Goal: Find specific page/section: Find specific page/section

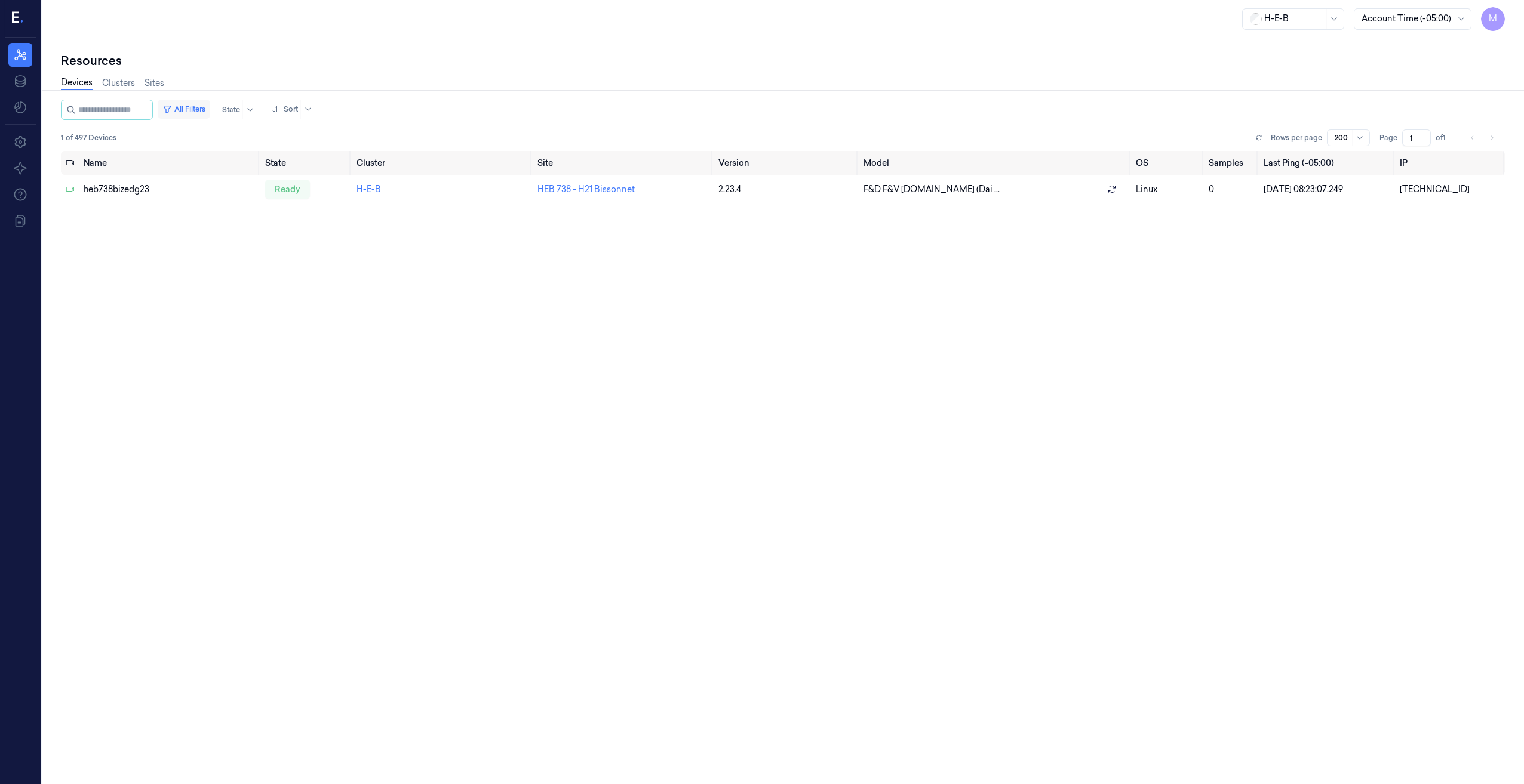
click at [191, 108] on button "All Filters" at bounding box center [184, 109] width 53 height 19
click at [193, 110] on button "All Filters" at bounding box center [184, 109] width 53 height 19
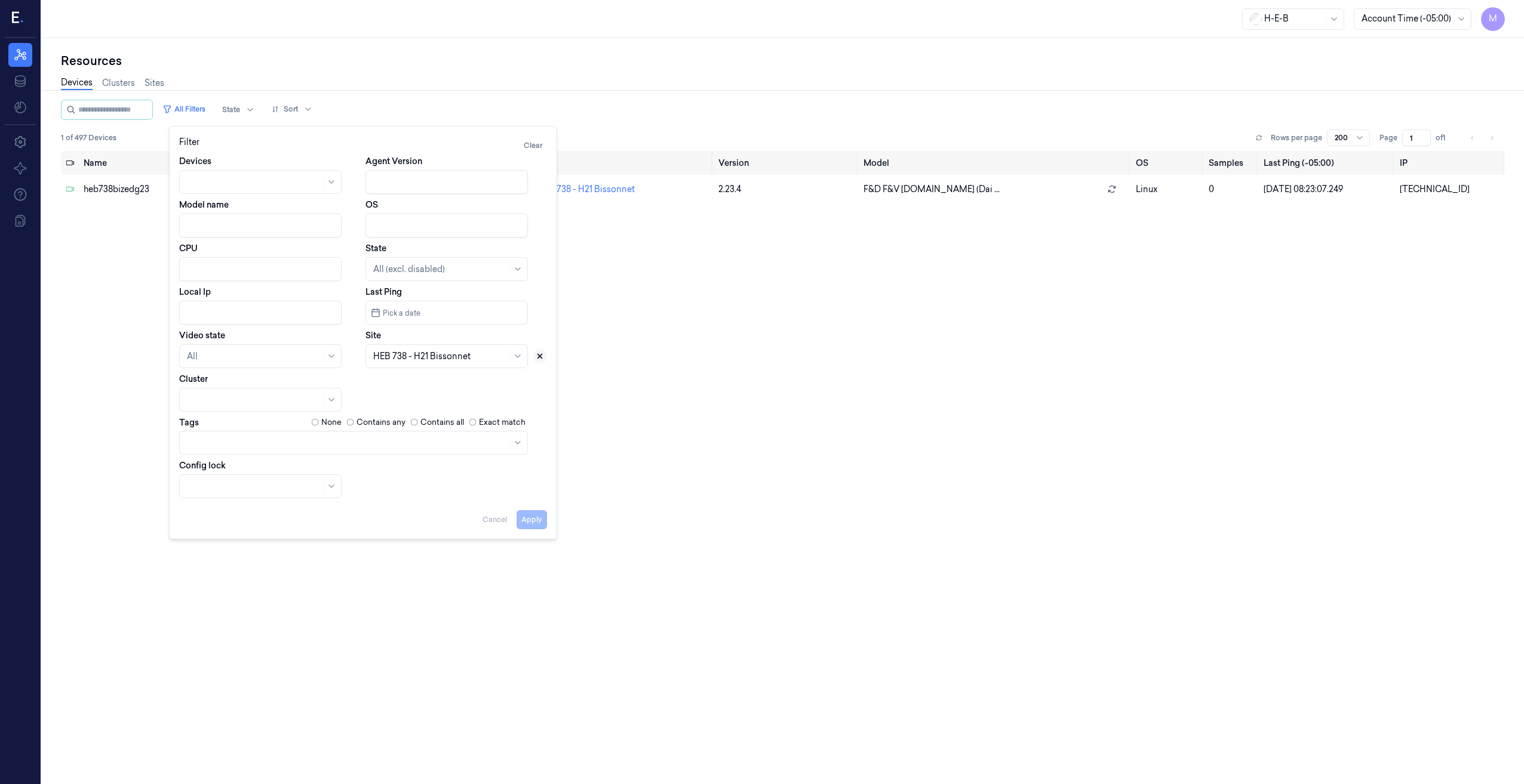
click at [540, 358] on icon at bounding box center [540, 357] width 4 height 4
click at [454, 358] on div at bounding box center [440, 357] width 134 height 13
type input "686"
click at [435, 384] on div "HEB 686 - Woodlands 05" at bounding box center [423, 384] width 100 height 13
click at [536, 525] on button "Apply" at bounding box center [531, 520] width 31 height 19
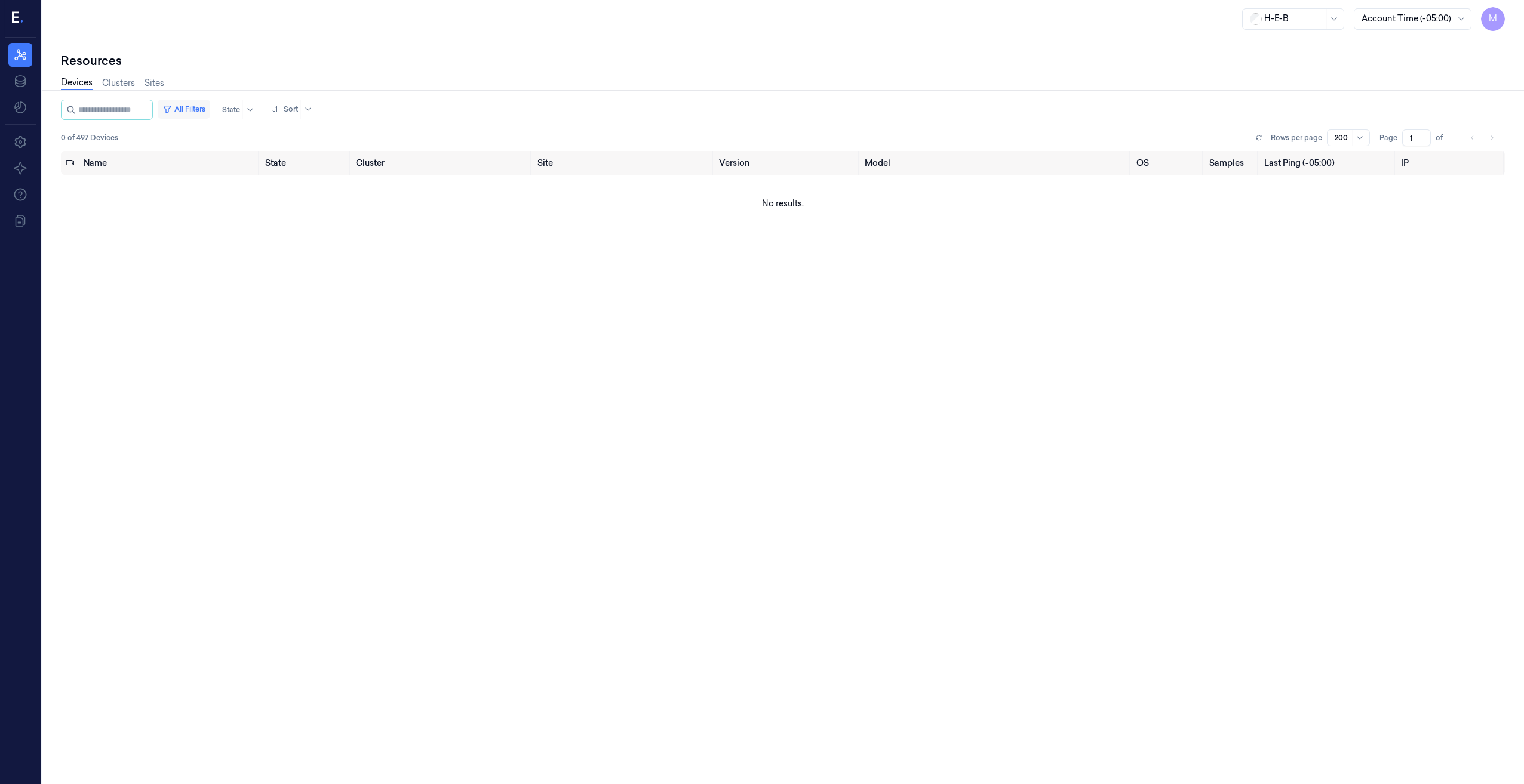
click at [193, 107] on button "All Filters" at bounding box center [184, 109] width 53 height 19
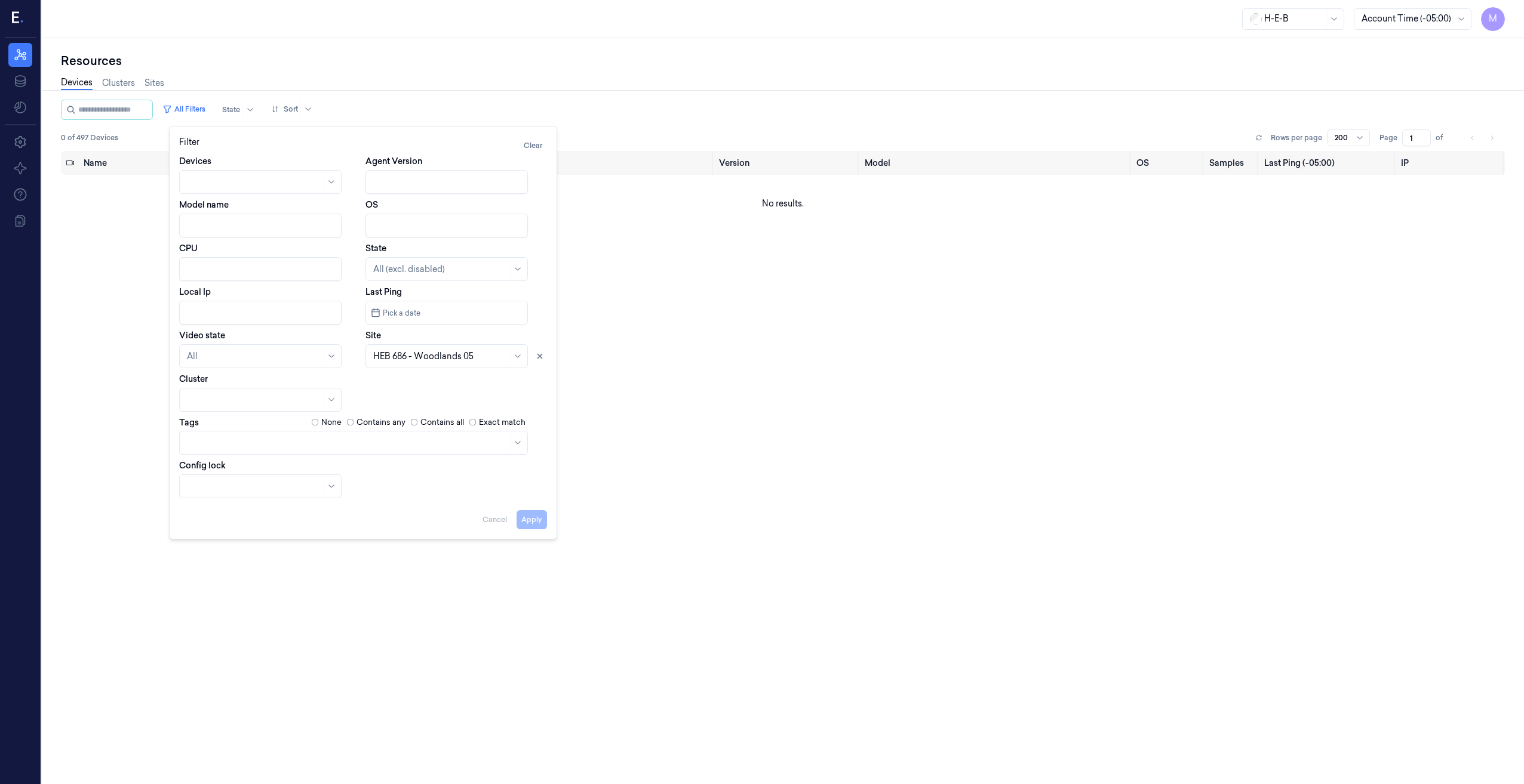
click at [233, 314] on input "Local Ip" at bounding box center [260, 313] width 162 height 24
paste input "10.68.62"
click at [539, 357] on icon at bounding box center [540, 357] width 4 height 4
click at [532, 523] on button "Apply" at bounding box center [531, 520] width 31 height 19
type input "10.68.62"
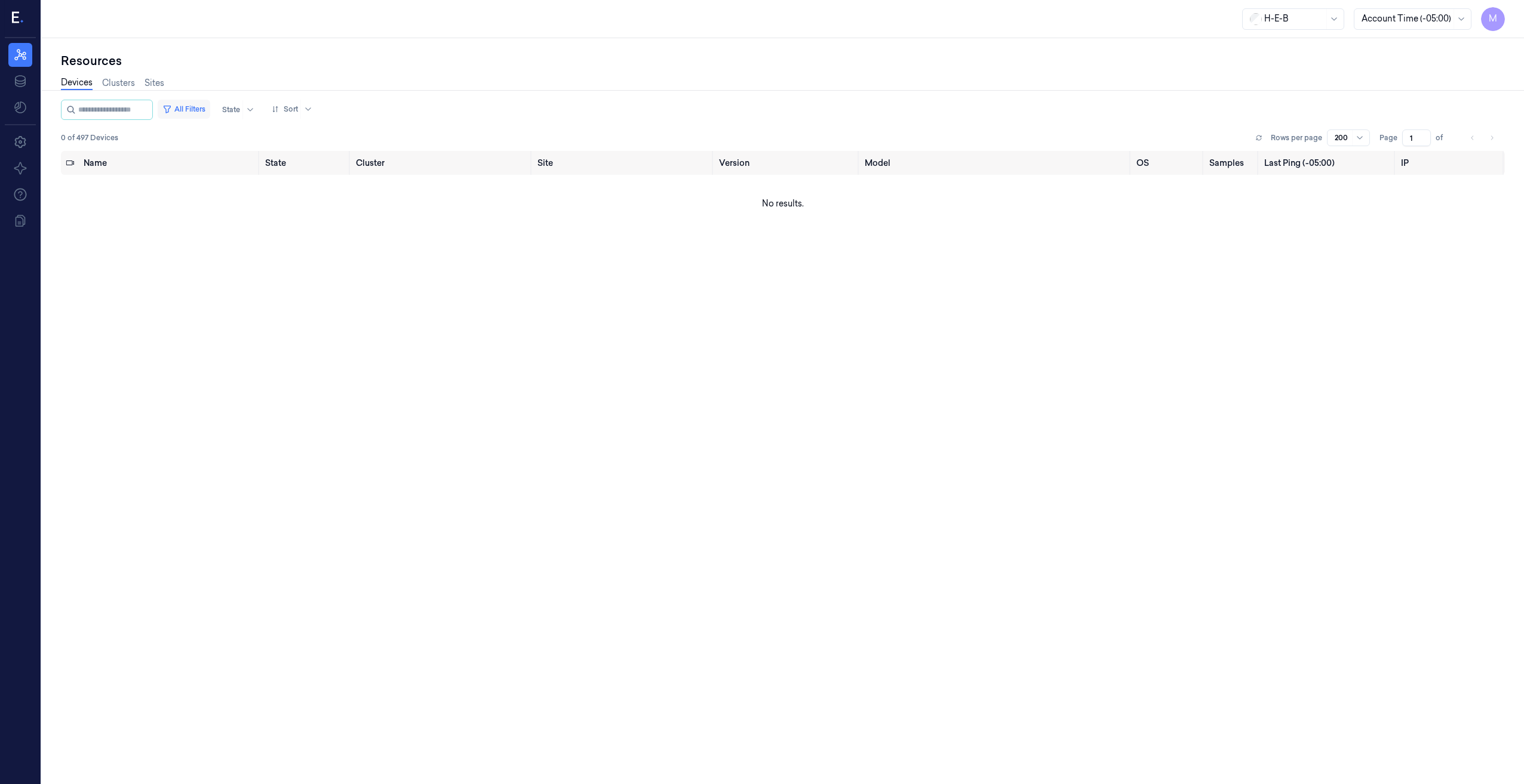
click at [199, 110] on button "All Filters" at bounding box center [184, 109] width 53 height 19
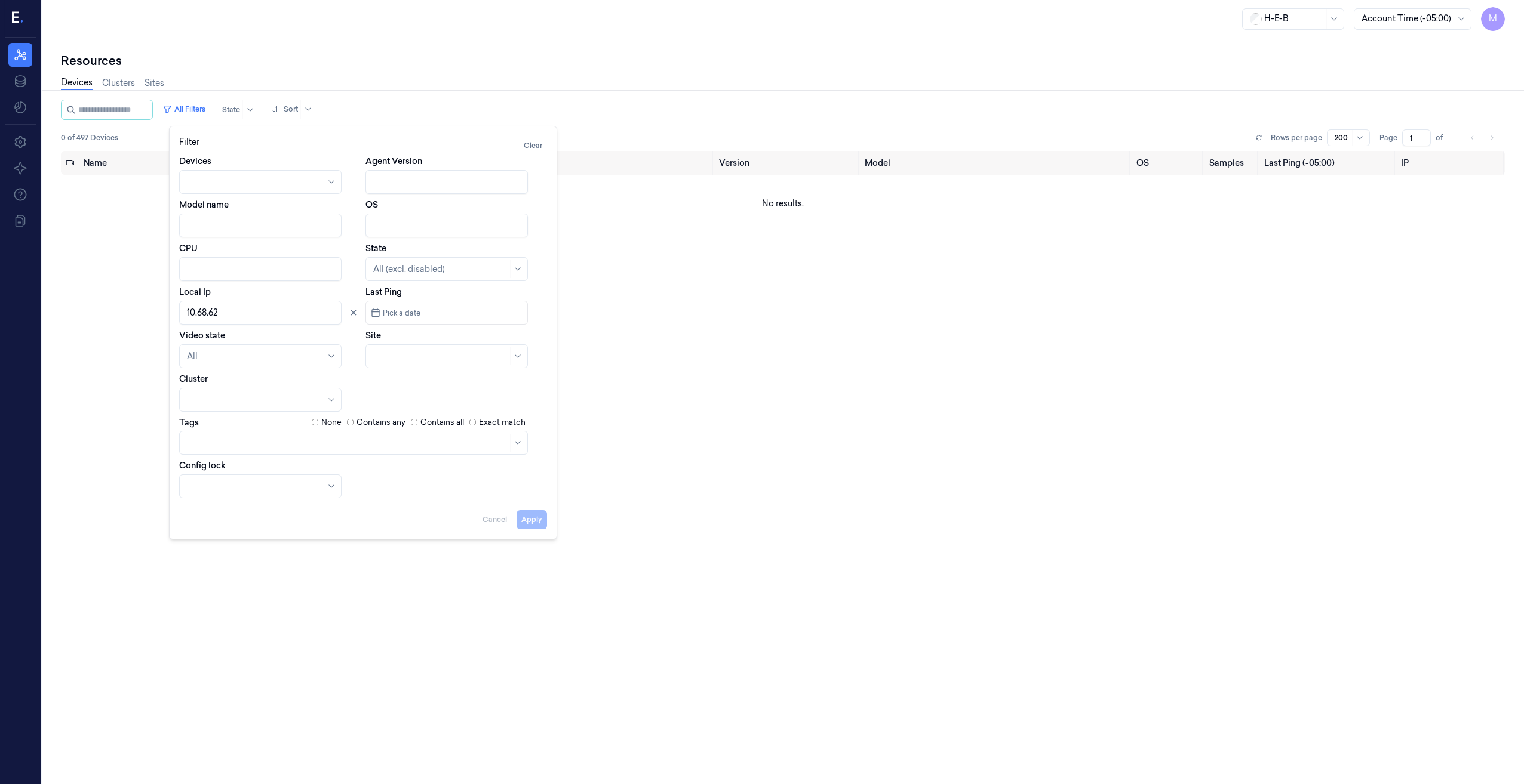
click at [243, 312] on input "Local Ip" at bounding box center [260, 313] width 162 height 24
drag, startPoint x: 242, startPoint y: 312, endPoint x: 158, endPoint y: 311, distance: 84.0
click at [158, 311] on body "M Resources Data Settings About Support Documentation H-E-B Account Time (-05:0…" at bounding box center [762, 392] width 1524 height 784
paste input "10.56.42"
click at [531, 521] on button "Apply" at bounding box center [531, 520] width 31 height 19
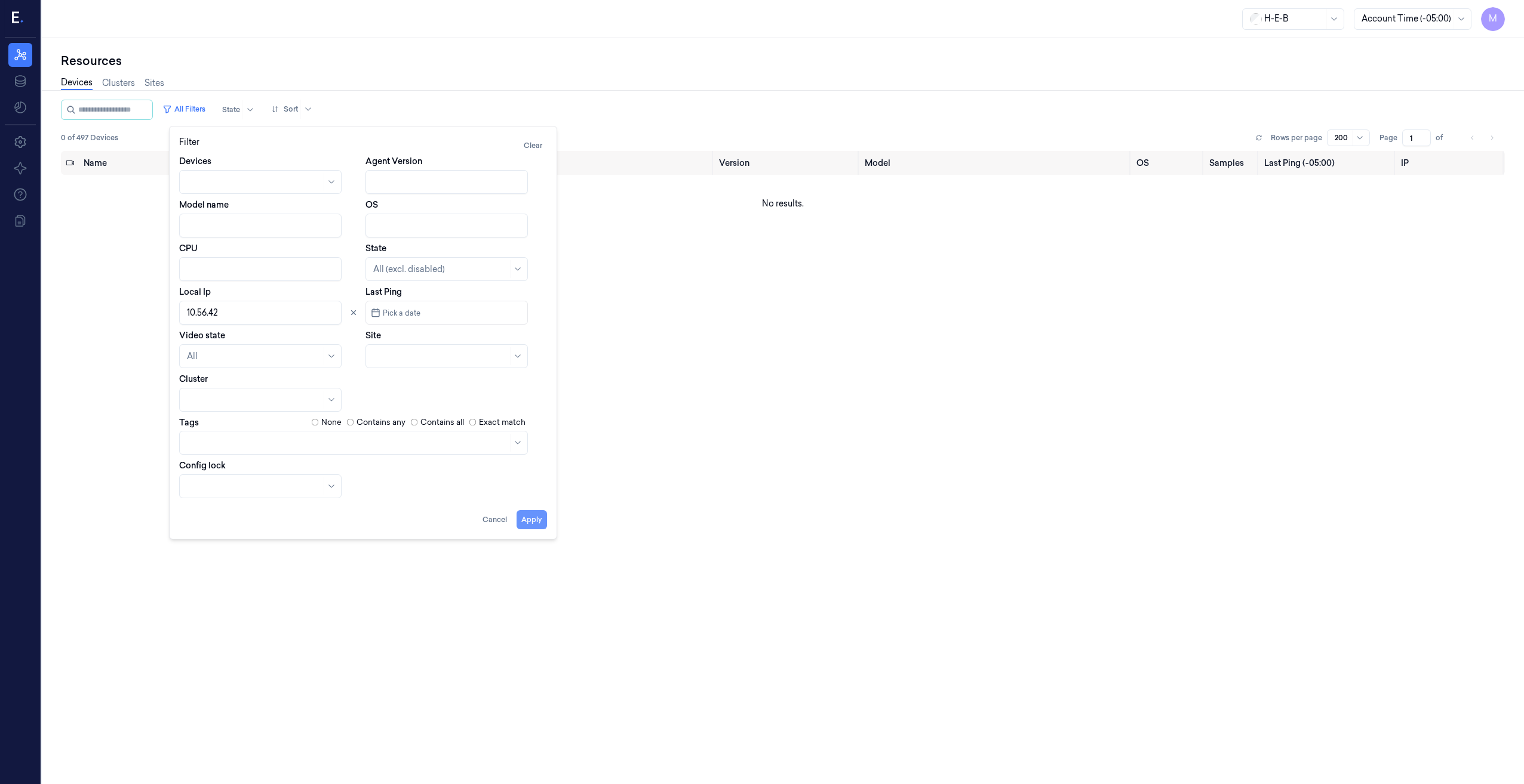
type input "10.56.42"
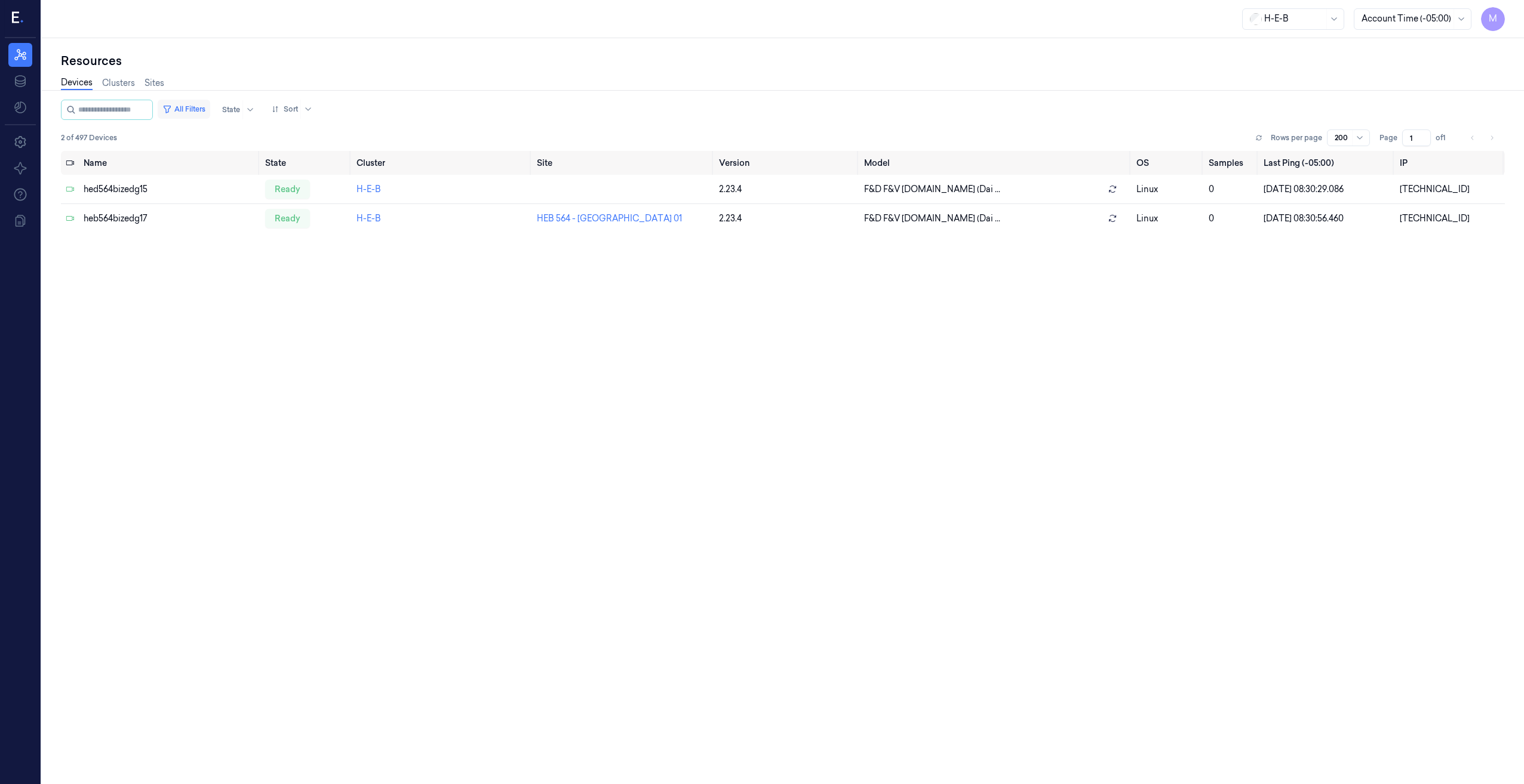
click at [199, 107] on button "All Filters" at bounding box center [184, 109] width 53 height 19
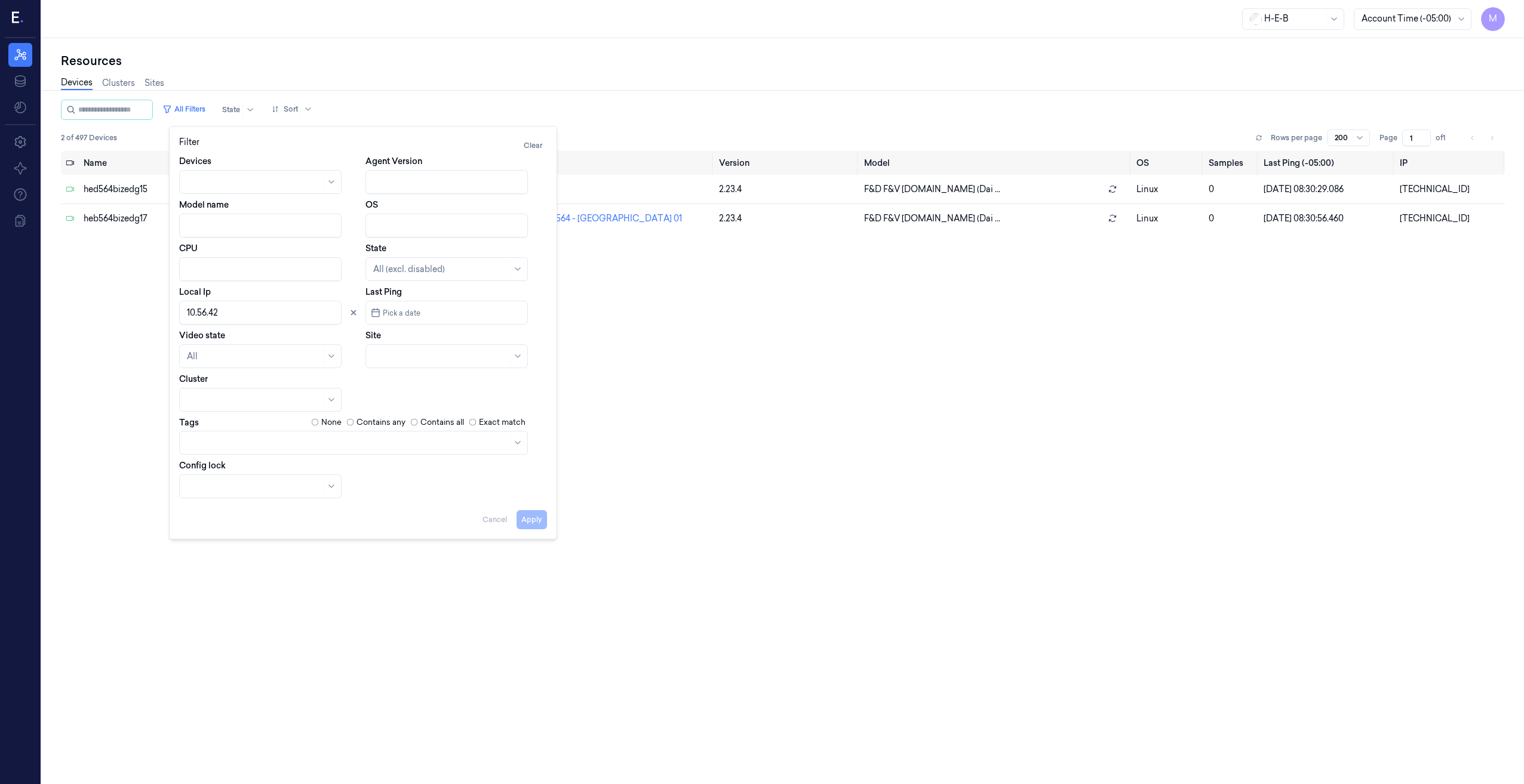
drag, startPoint x: 225, startPoint y: 313, endPoint x: 187, endPoint y: 311, distance: 38.1
click at [187, 311] on input "Local Ip" at bounding box center [260, 313] width 162 height 24
paste input "10.69.82"
click at [531, 525] on button "Apply" at bounding box center [531, 520] width 31 height 19
type input "10.69.82"
